Goal: Task Accomplishment & Management: Complete application form

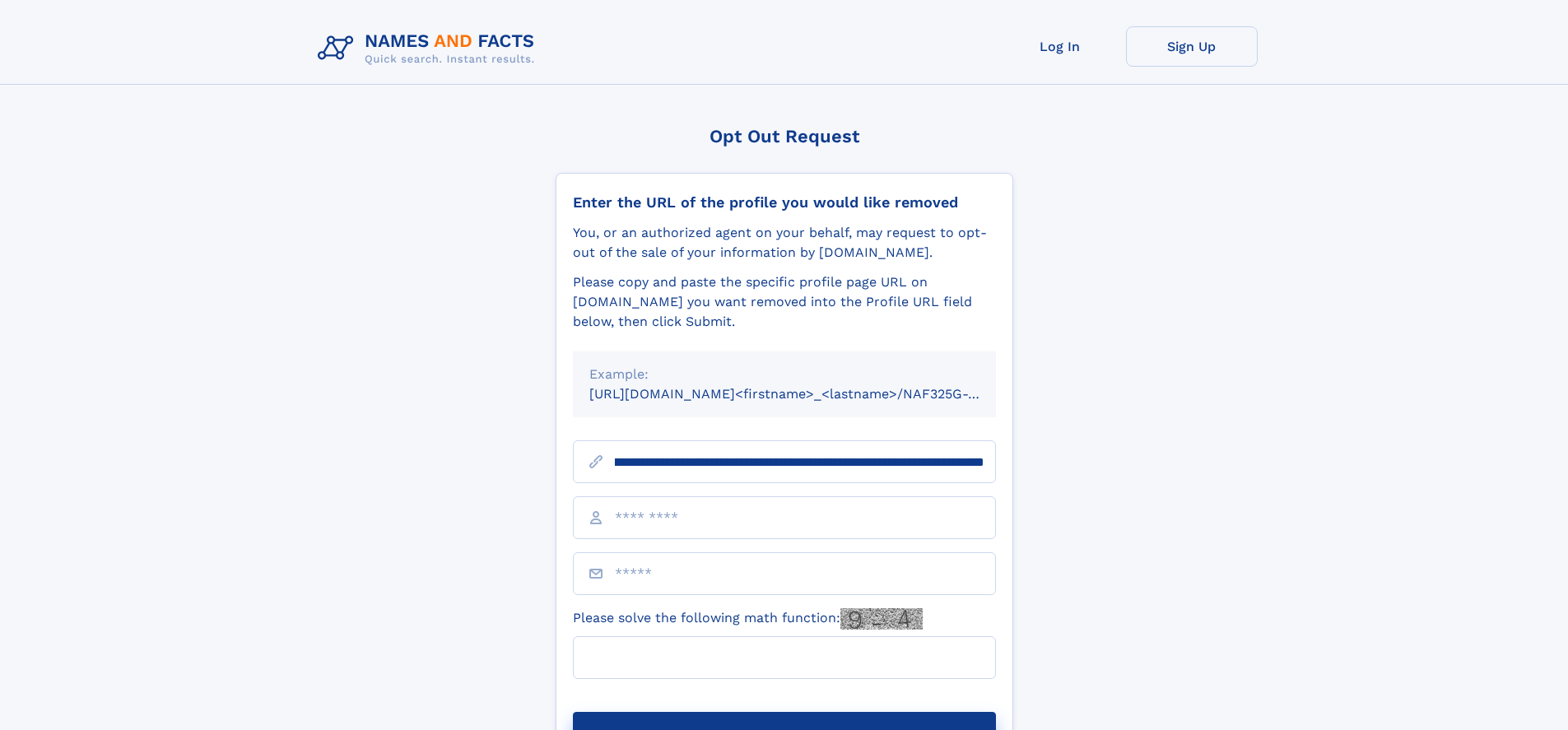
scroll to position [0, 219]
type input "**********"
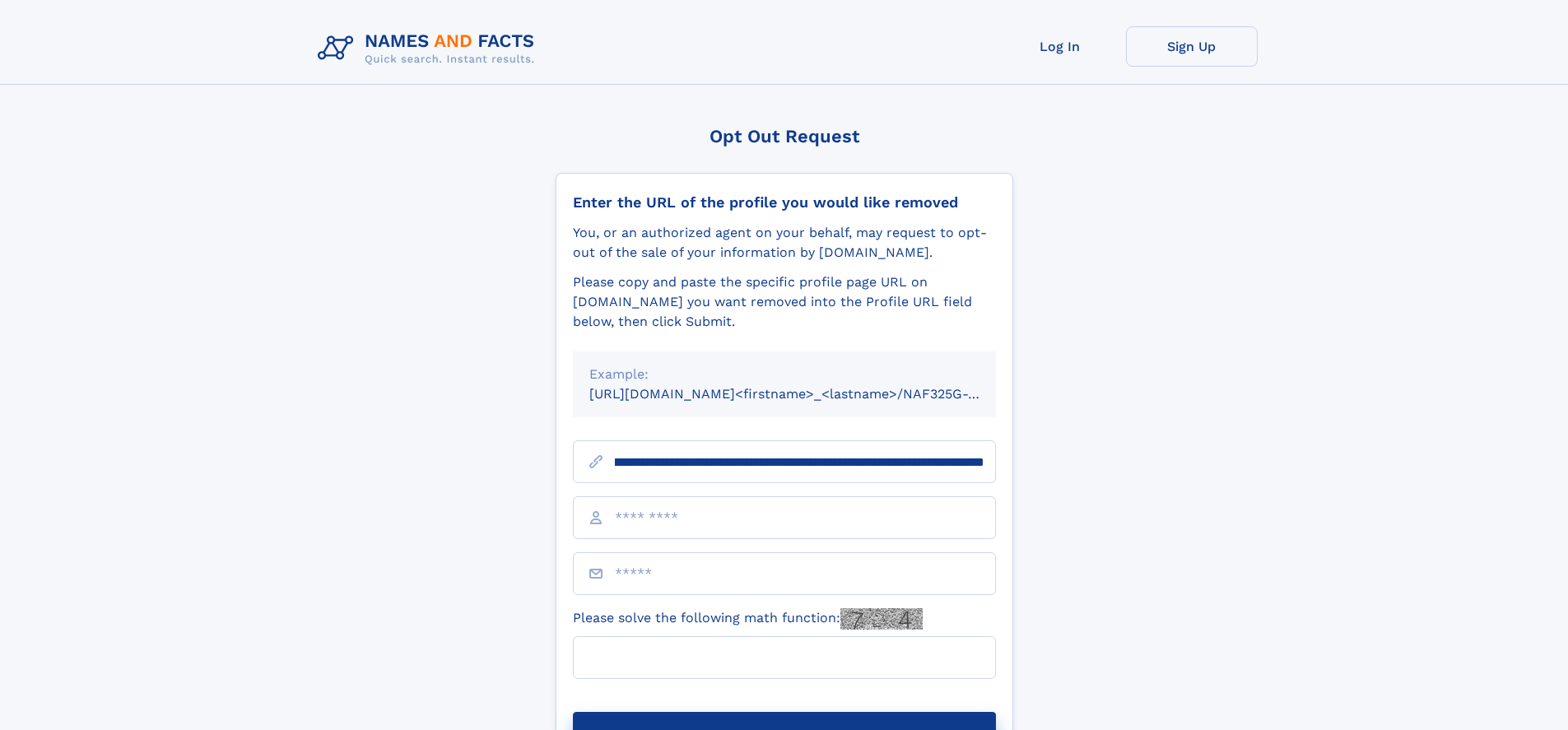
scroll to position [0, 219]
type input "**********"
